Goal: Task Accomplishment & Management: Manage account settings

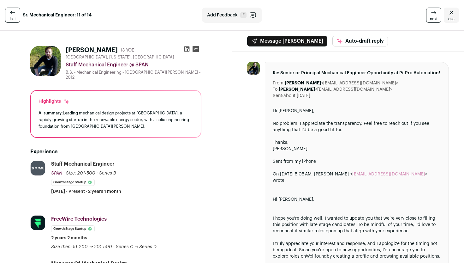
click at [453, 15] on link "esc" at bounding box center [451, 15] width 15 height 15
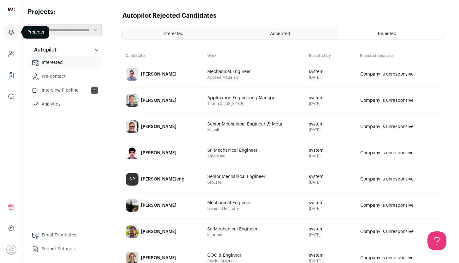
click at [11, 35] on icon "Projects" at bounding box center [11, 32] width 7 height 8
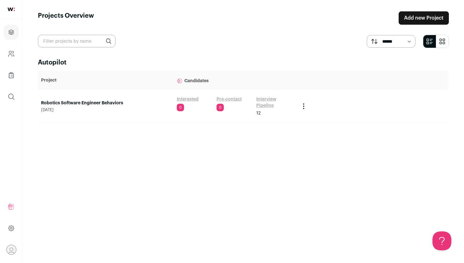
click at [75, 101] on link "Robotics Software Engineer Behaviors" at bounding box center [105, 103] width 129 height 6
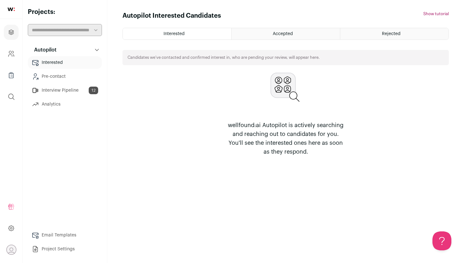
click at [72, 91] on link "Interview Pipeline 12" at bounding box center [65, 90] width 74 height 13
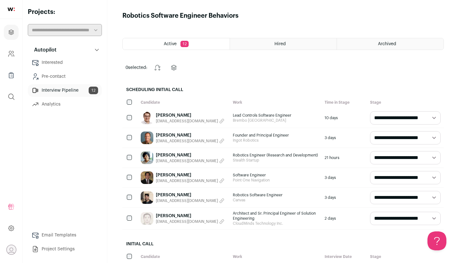
click at [169, 135] on link "Philip Roan" at bounding box center [190, 135] width 68 height 6
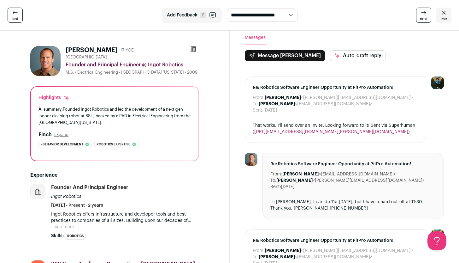
click at [70, 229] on button "...see more" at bounding box center [62, 226] width 23 height 6
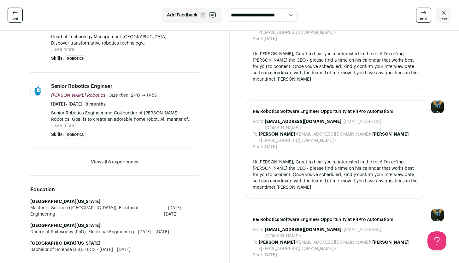
scroll to position [396, 0]
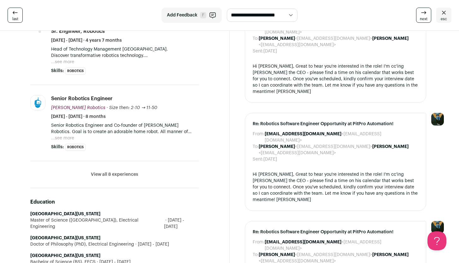
click at [118, 175] on button "View all 8 experiences" at bounding box center [114, 174] width 47 height 6
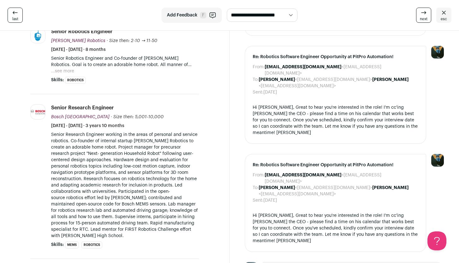
scroll to position [0, 0]
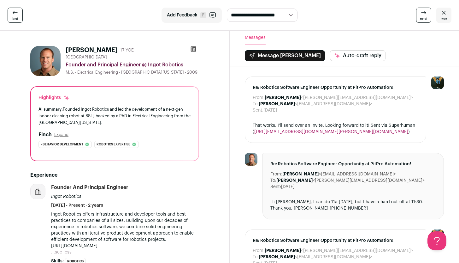
click at [64, 189] on div "Founder and Principal Engineer" at bounding box center [89, 187] width 77 height 7
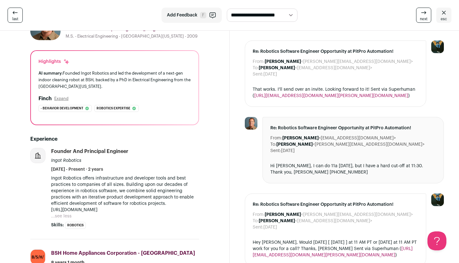
scroll to position [46, 0]
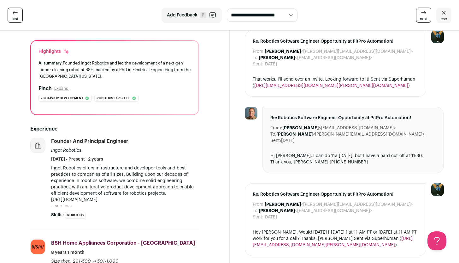
click at [66, 205] on button "...see less" at bounding box center [61, 206] width 21 height 6
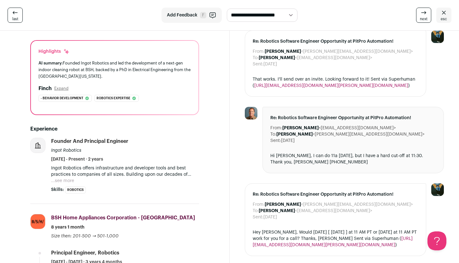
click at [70, 179] on button "...see more" at bounding box center [62, 180] width 23 height 6
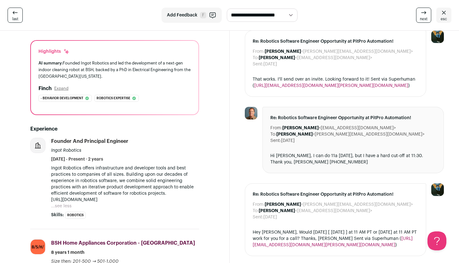
drag, startPoint x: 107, startPoint y: 200, endPoint x: 51, endPoint y: 198, distance: 56.5
click at [51, 198] on li "Founder and Principal Engineer Ingot Robotics September 2023 - Present · 2 year…" at bounding box center [114, 183] width 169 height 91
copy p "https://ingotrobotics.com"
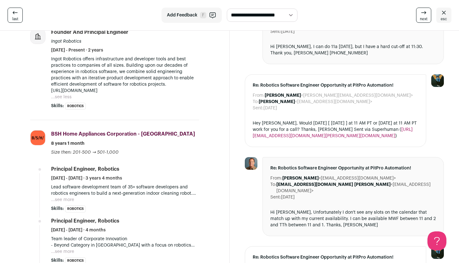
scroll to position [0, 0]
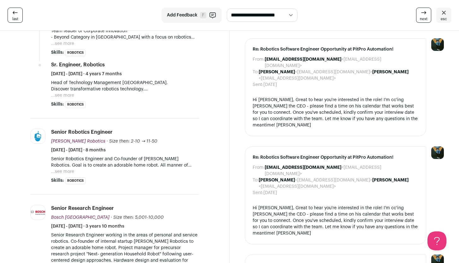
scroll to position [359, 0]
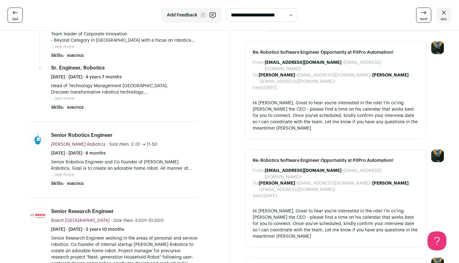
click at [56, 172] on button "...see more" at bounding box center [62, 174] width 23 height 6
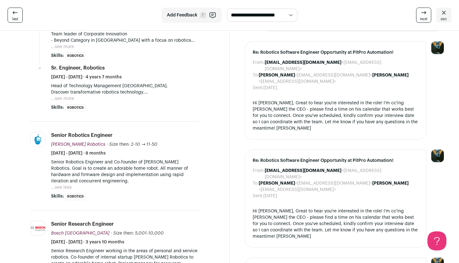
click at [232, 154] on div "From: Drew Thompson <drew-pitpro@wellfound.us> To: Philip Roan <philrroan@gmail…" at bounding box center [345, 260] width 230 height 1107
